Goal: Task Accomplishment & Management: Complete application form

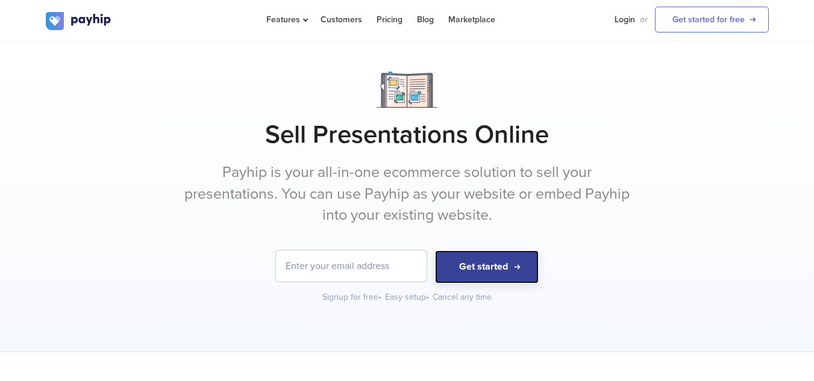
click at [477, 266] on button "Get started" at bounding box center [487, 267] width 104 height 33
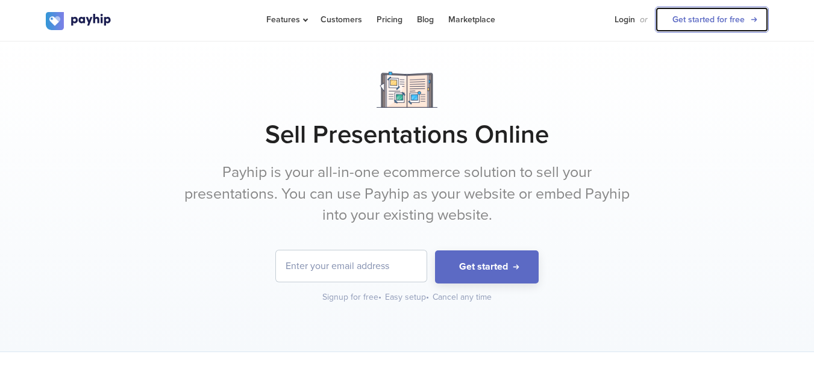
click at [670, 20] on link "Get started for free" at bounding box center [712, 20] width 114 height 26
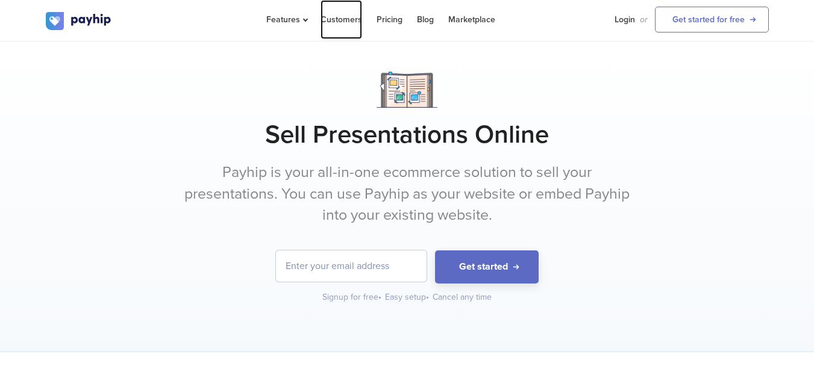
click at [336, 24] on link "Customers" at bounding box center [342, 19] width 42 height 39
